Goal: Task Accomplishment & Management: Use online tool/utility

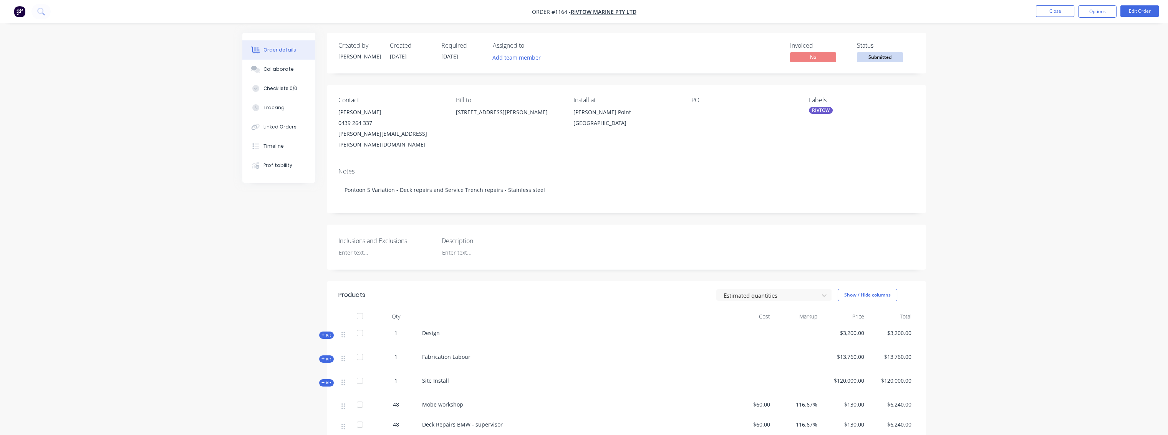
click at [1062, 17] on li "Close" at bounding box center [1055, 11] width 38 height 12
click at [1060, 12] on button "Close" at bounding box center [1055, 11] width 38 height 12
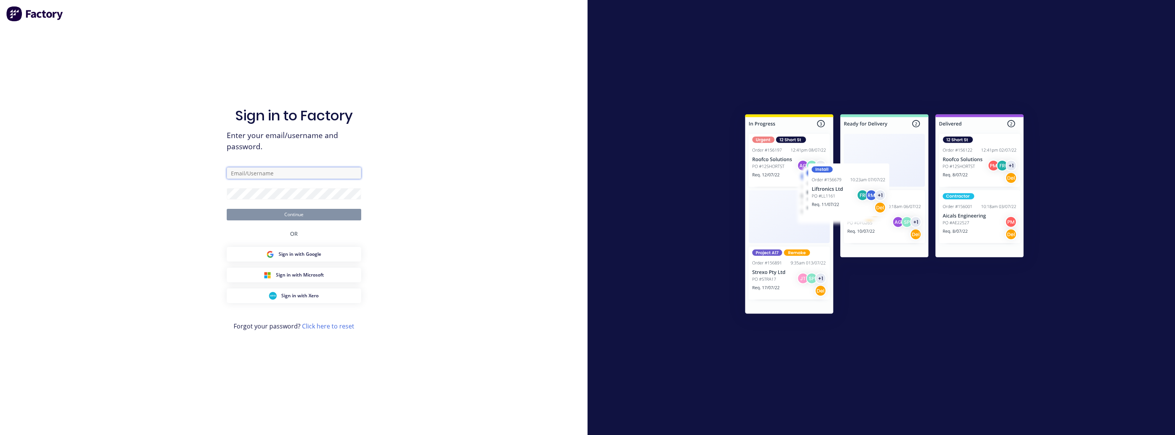
type input "[PERSON_NAME][EMAIL_ADDRESS][PERSON_NAME][DOMAIN_NAME]"
click at [291, 212] on button "Continue" at bounding box center [294, 215] width 134 height 12
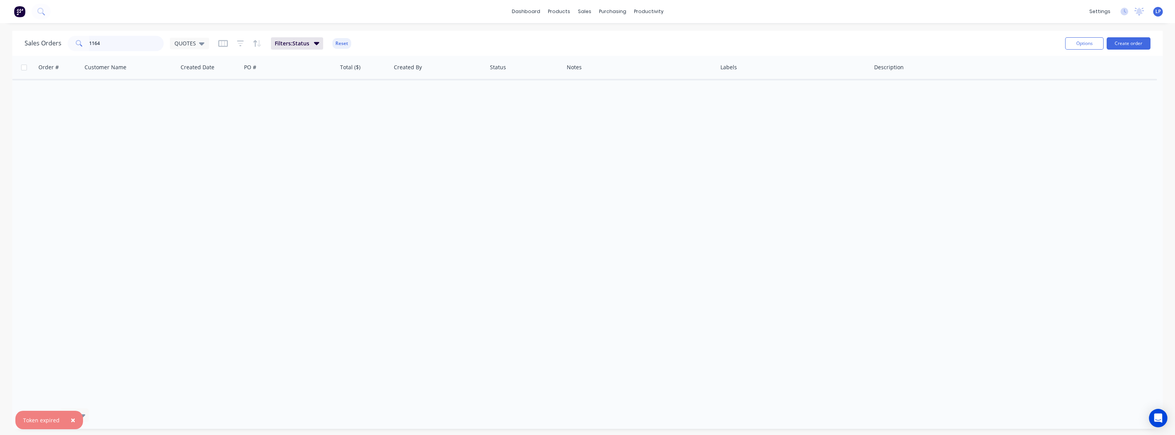
click at [123, 41] on input "1164" at bounding box center [126, 43] width 75 height 15
click at [1128, 43] on button "Create order" at bounding box center [1128, 43] width 44 height 12
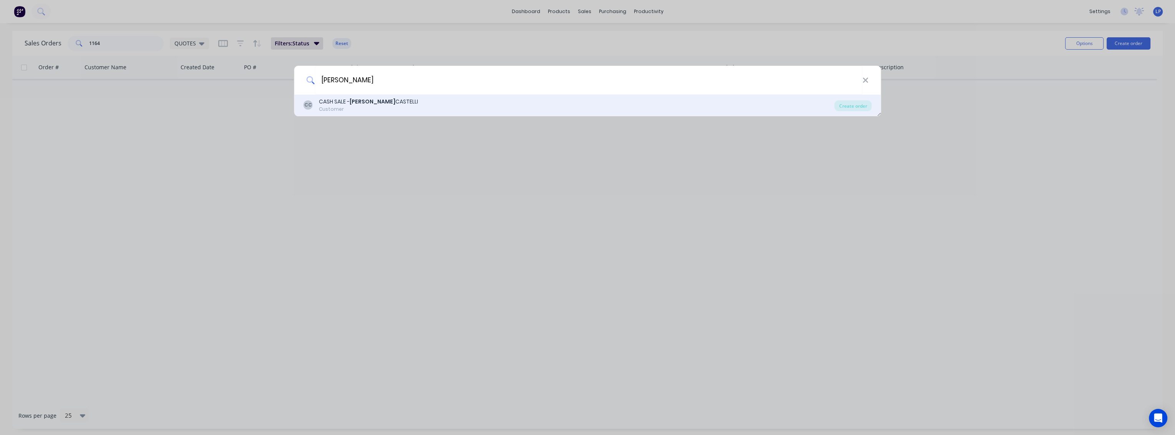
type input "[PERSON_NAME]"
click at [355, 106] on div "Customer" at bounding box center [368, 109] width 99 height 7
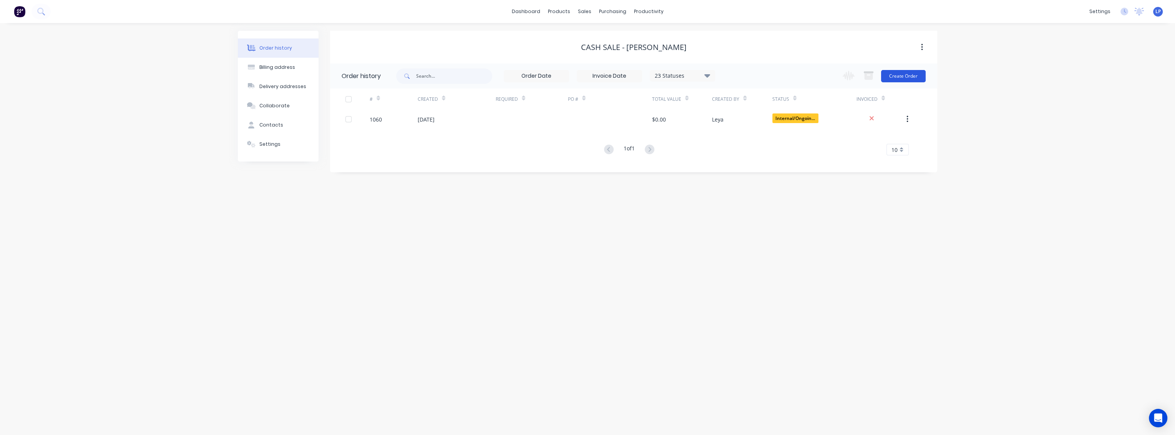
click at [903, 78] on button "Create Order" at bounding box center [903, 76] width 45 height 12
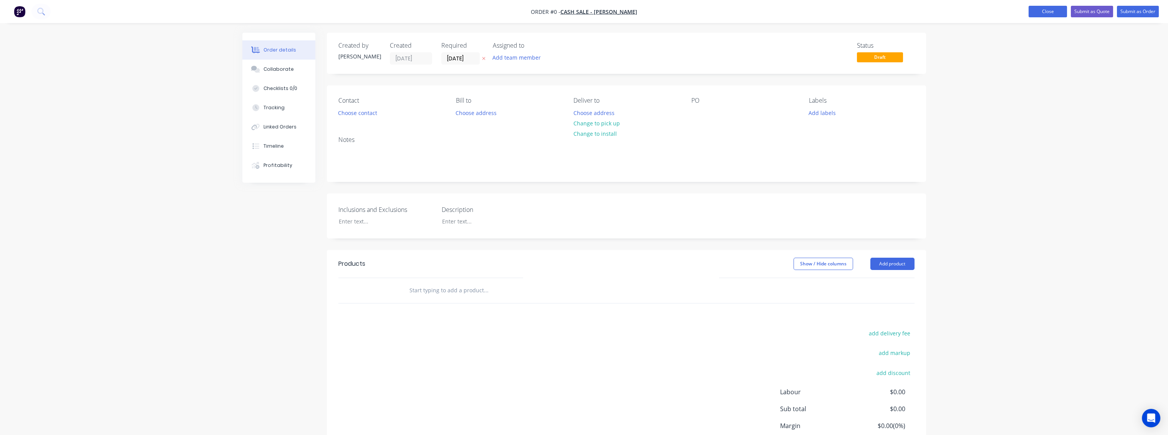
click at [1051, 10] on button "Close" at bounding box center [1048, 12] width 38 height 12
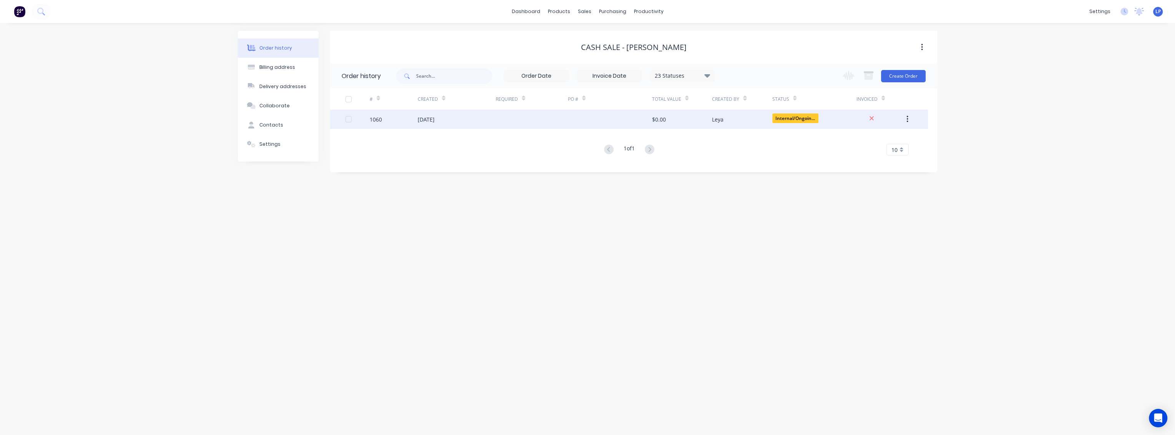
click at [484, 122] on div "[DATE]" at bounding box center [457, 118] width 78 height 19
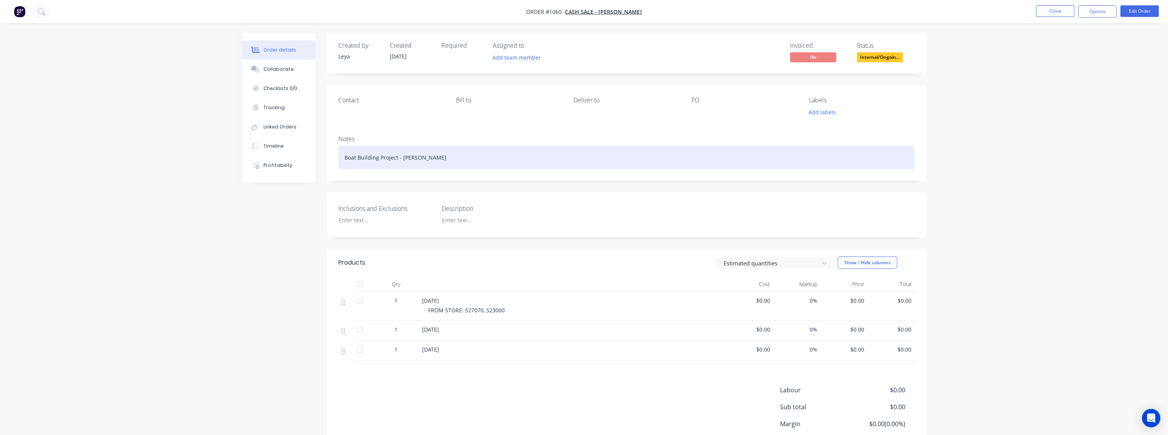
click at [444, 160] on div "Boat Building Project - [PERSON_NAME]" at bounding box center [626, 157] width 576 height 23
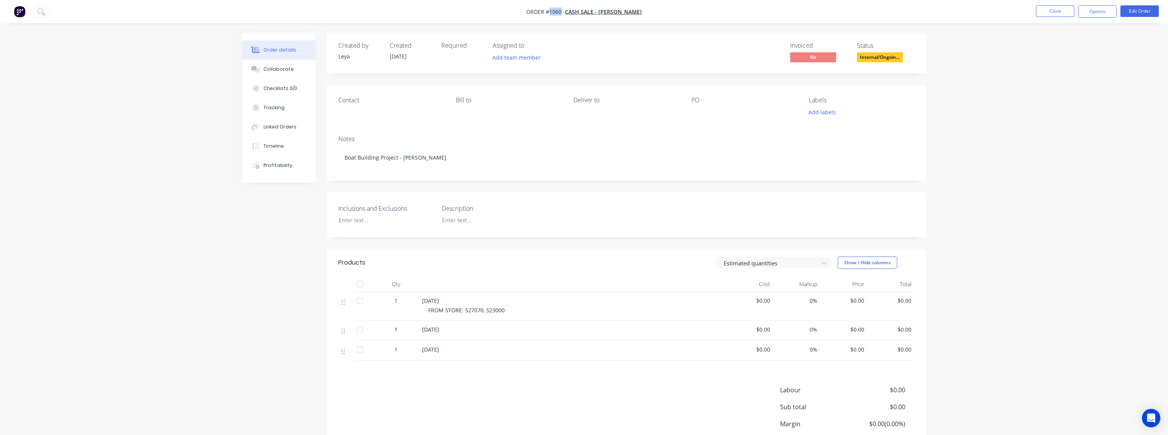
drag, startPoint x: 563, startPoint y: 12, endPoint x: 553, endPoint y: 11, distance: 10.4
click at [553, 11] on span "Order #1060 -" at bounding box center [545, 11] width 39 height 7
copy span "1060"
